Goal: Transaction & Acquisition: Purchase product/service

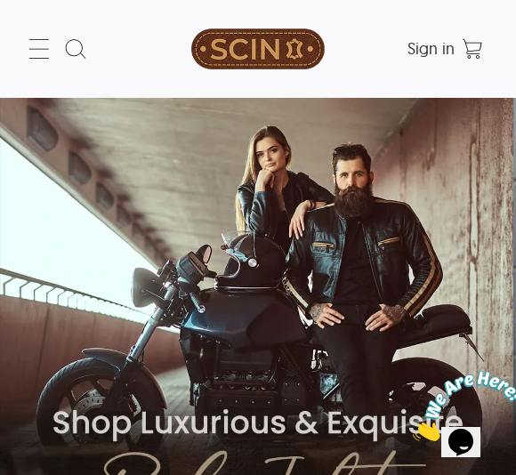
click at [49, 36] on icon at bounding box center [39, 49] width 28 height 28
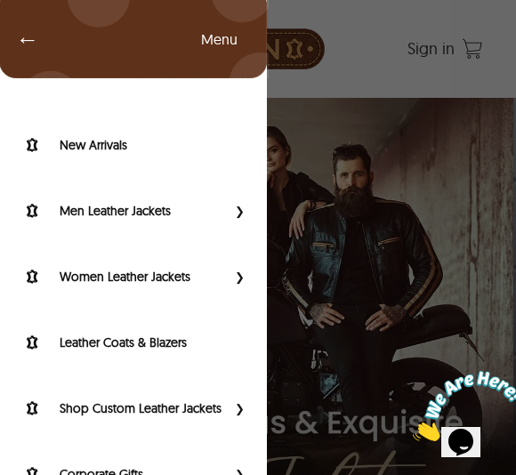
click at [202, 283] on label "Women Leather Jackets" at bounding box center [143, 277] width 166 height 18
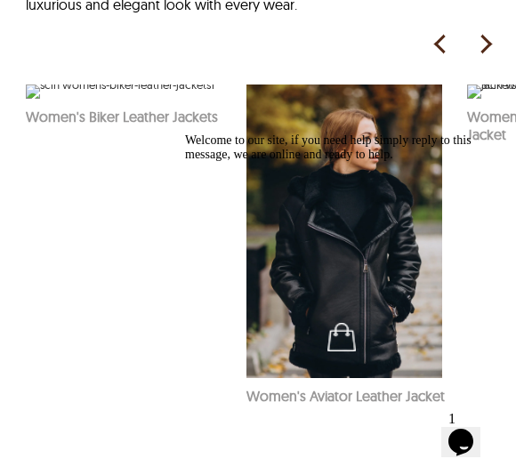
click at [133, 99] on img at bounding box center [120, 92] width 189 height 14
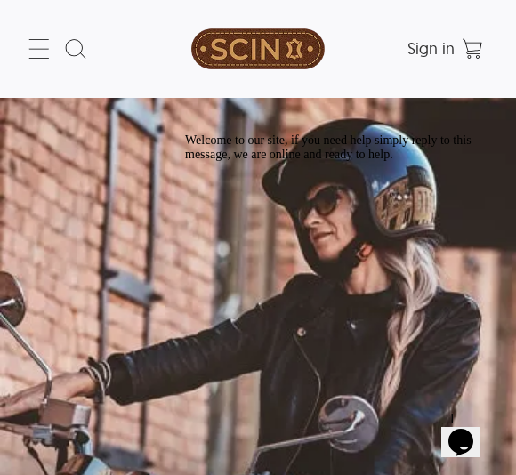
select select "********"
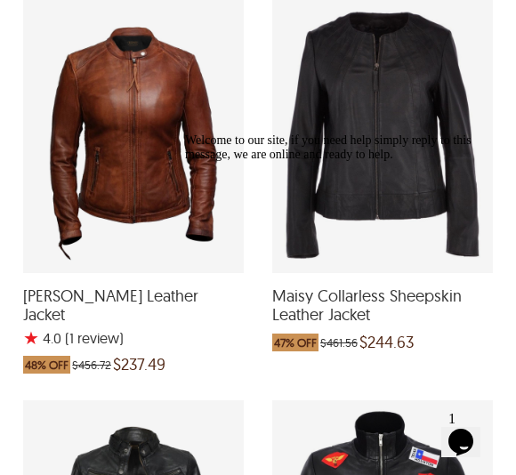
scroll to position [982, 0]
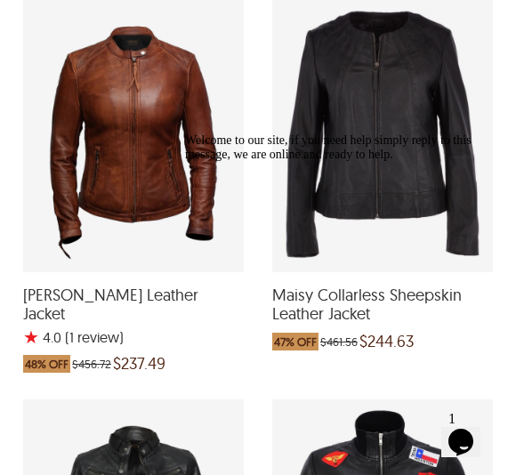
click at [153, 209] on div "Ayla Biker Leather Jacket with a 4 Star Rating 1 Product Review which was at a …" at bounding box center [133, 134] width 221 height 276
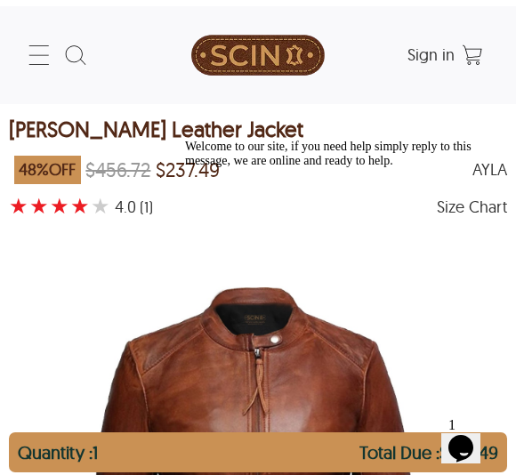
scroll to position [982, 0]
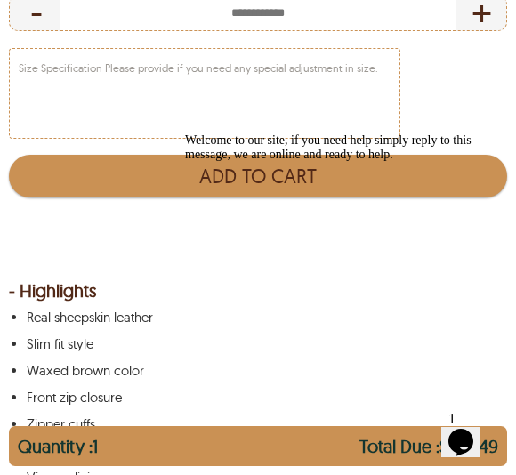
select select "********"
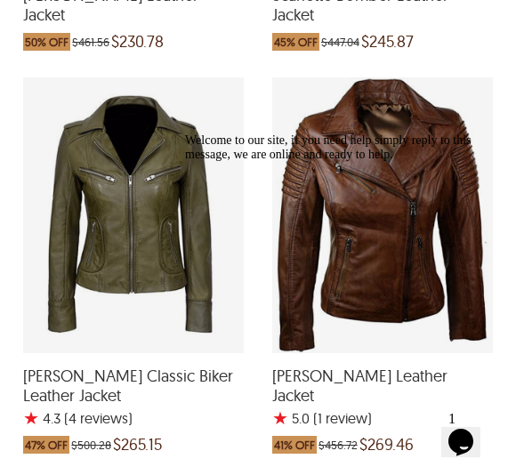
scroll to position [2087, 0]
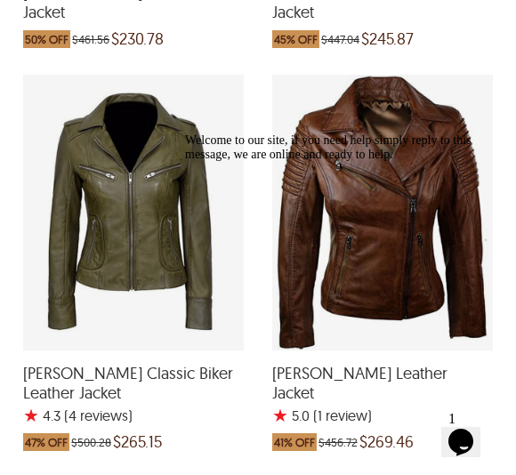
click at [156, 254] on div "Leona Classic Biker Leather Jacket with a 4.25 Star Rating 4 Product Review whi…" at bounding box center [133, 213] width 221 height 276
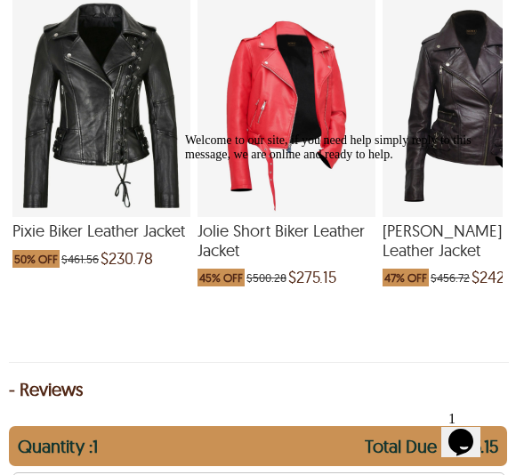
scroll to position [2385, 0]
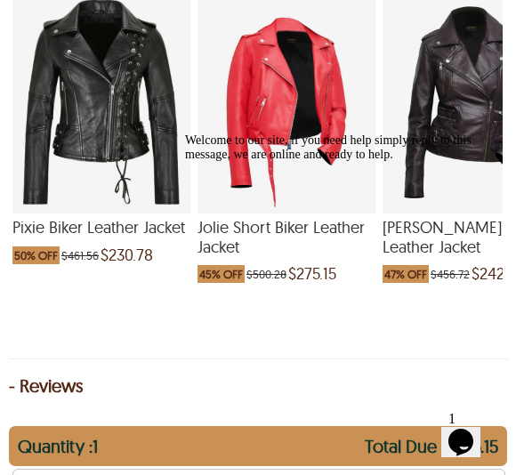
click at [310, 162] on div "Welcome to our site, if you need help simply reply to this message, we are onli…" at bounding box center [345, 148] width 320 height 28
click at [293, 162] on div "Welcome to our site, if you need help simply reply to this message, we are onli…" at bounding box center [345, 148] width 320 height 28
click at [302, 162] on div "Welcome to our site, if you need help simply reply to this message, we are onli…" at bounding box center [345, 148] width 320 height 28
click at [335, 162] on div "Welcome to our site, if you need help simply reply to this message, we are onli…" at bounding box center [345, 148] width 320 height 28
click at [329, 156] on div "Welcome to our site, if you need help simply reply to this message, we are onli…" at bounding box center [345, 148] width 320 height 28
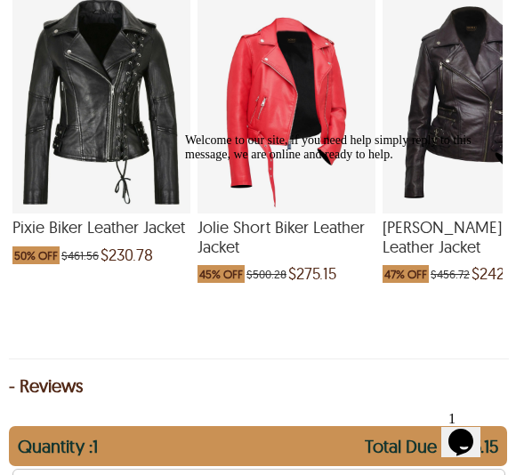
click at [329, 155] on div "Welcome to our site, if you need help simply reply to this message, we are onli…" at bounding box center [345, 148] width 320 height 28
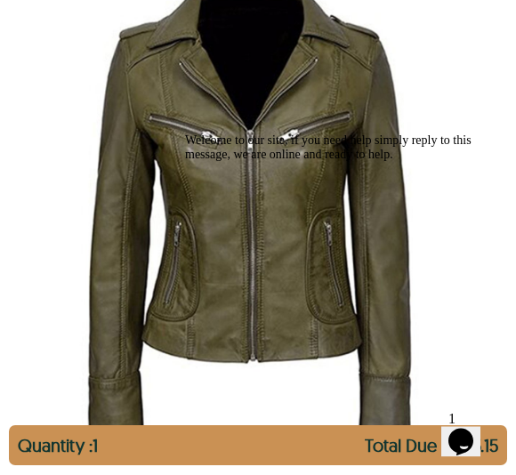
scroll to position [286, 0]
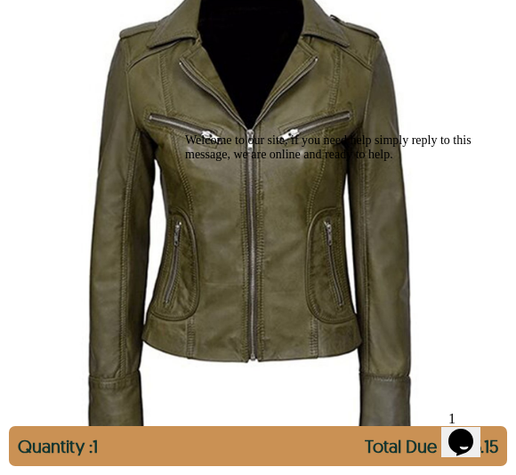
click at [185, 134] on icon "Chat attention grabber" at bounding box center [185, 134] width 0 height 0
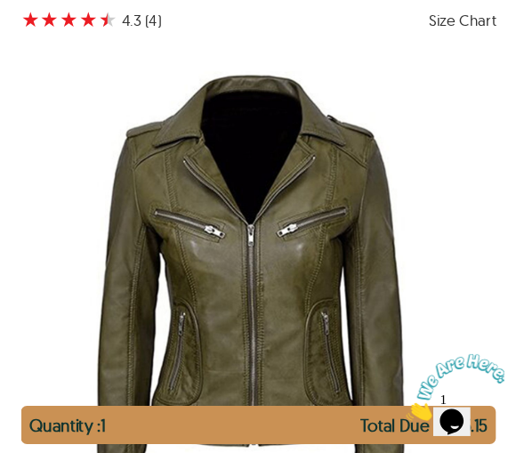
scroll to position [180, 0]
